Goal: Navigation & Orientation: Find specific page/section

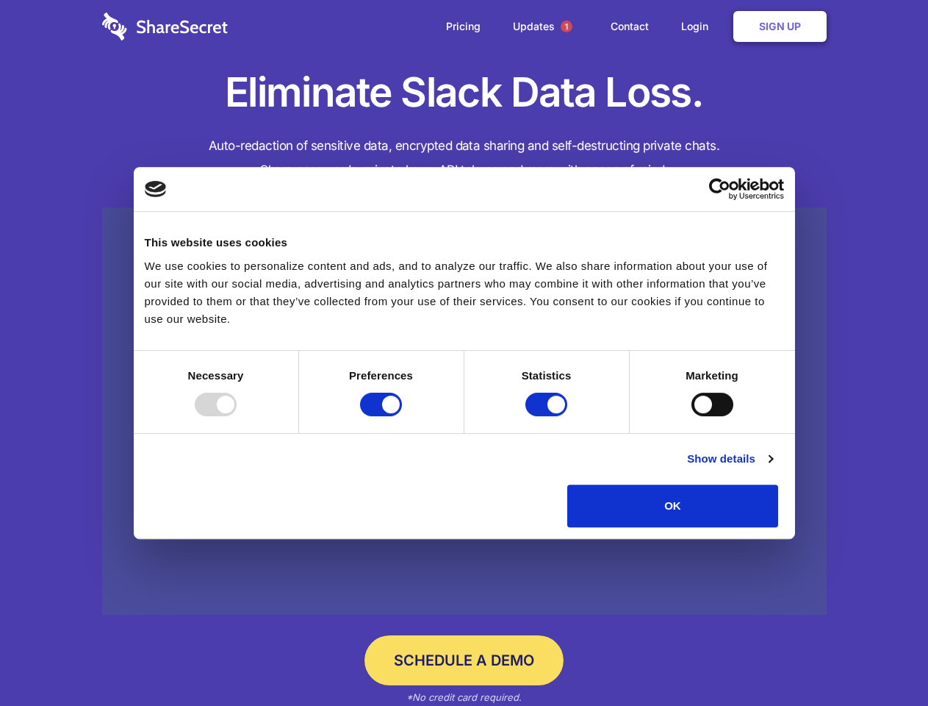
click at [237, 416] on div at bounding box center [216, 404] width 42 height 24
click at [402, 416] on input "Preferences" at bounding box center [381, 404] width 42 height 24
checkbox input "false"
click at [548, 416] on input "Statistics" at bounding box center [547, 404] width 42 height 24
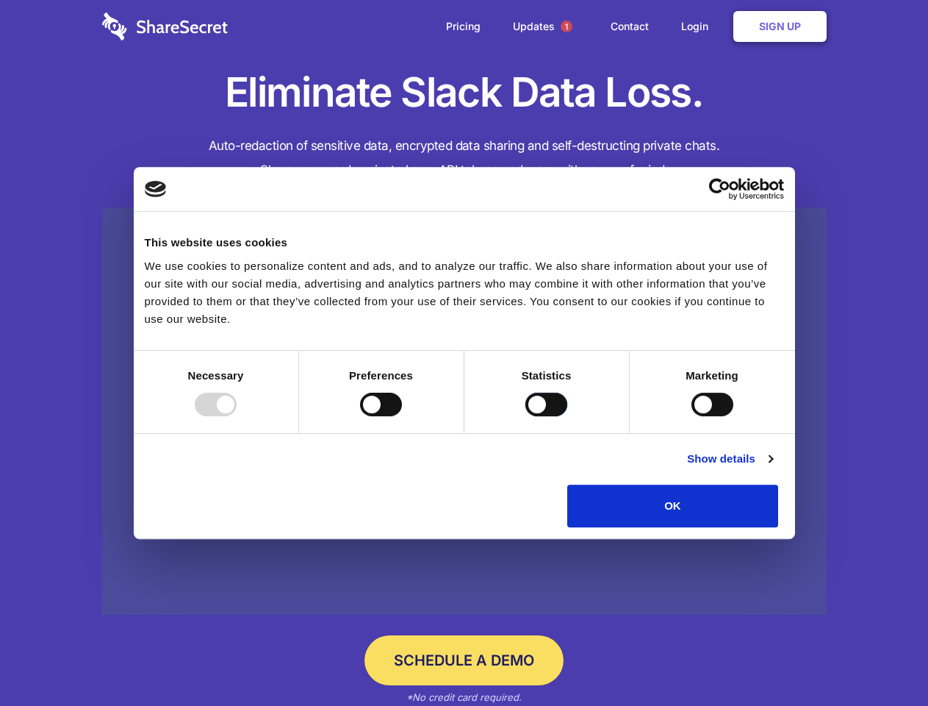
checkbox input "false"
click at [692, 416] on input "Marketing" at bounding box center [713, 404] width 42 height 24
checkbox input "true"
click at [772, 467] on link "Show details" at bounding box center [729, 459] width 85 height 18
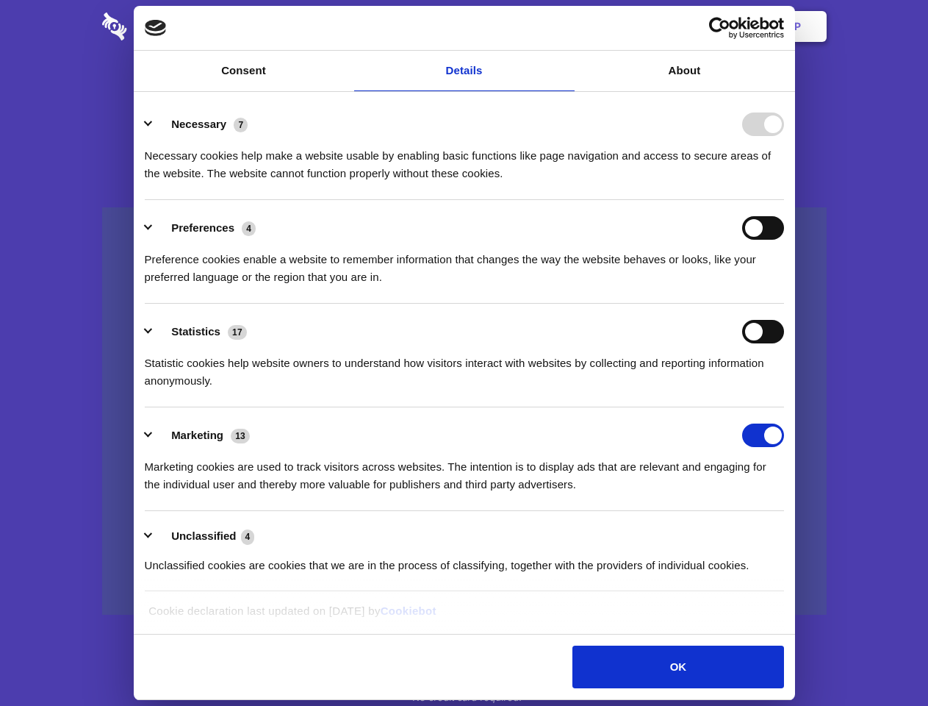
click at [784, 200] on li "Necessary 7 Necessary cookies help make a website usable by enabling basic func…" at bounding box center [464, 148] width 639 height 104
click at [566, 26] on span "1" at bounding box center [567, 27] width 12 height 12
